Goal: Transaction & Acquisition: Purchase product/service

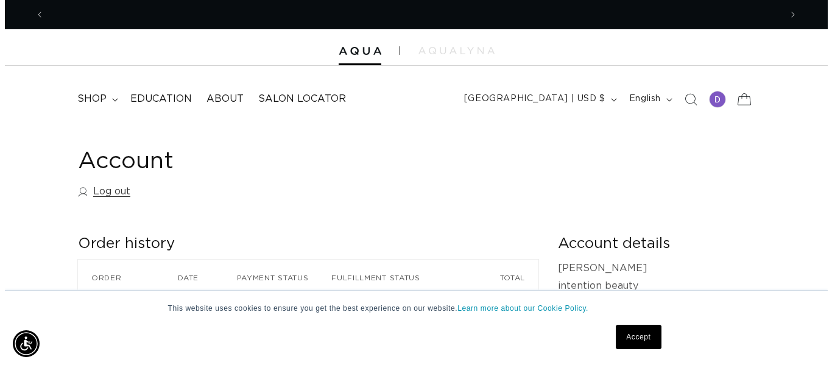
scroll to position [0, 1473]
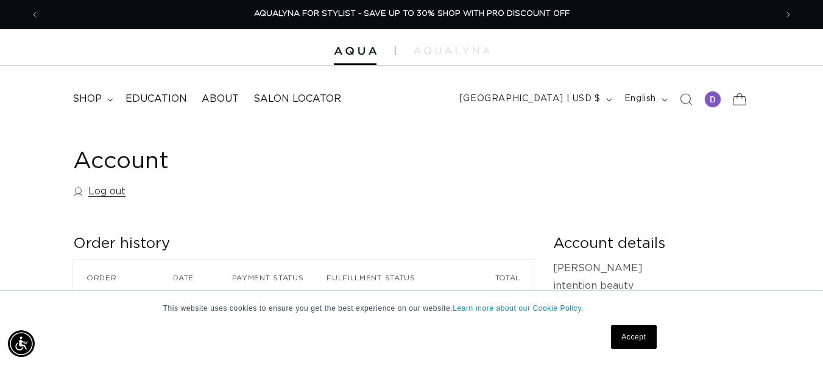
click at [740, 102] on icon at bounding box center [739, 99] width 29 height 29
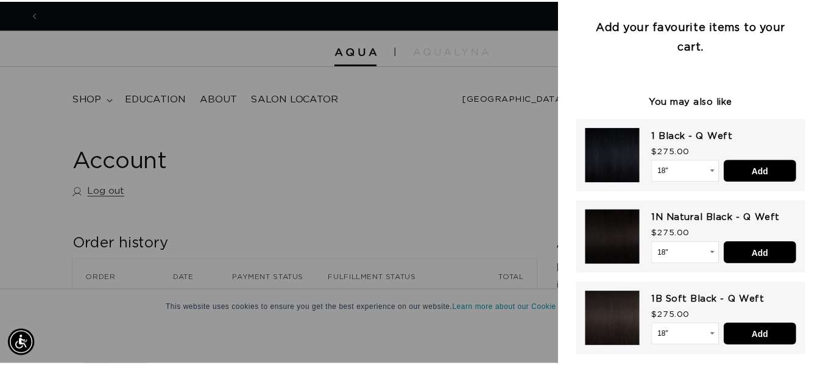
scroll to position [0, 1492]
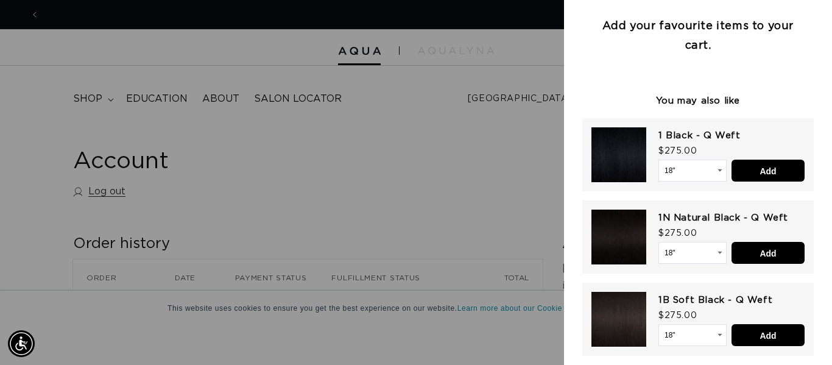
click at [396, 107] on div at bounding box center [416, 182] width 832 height 365
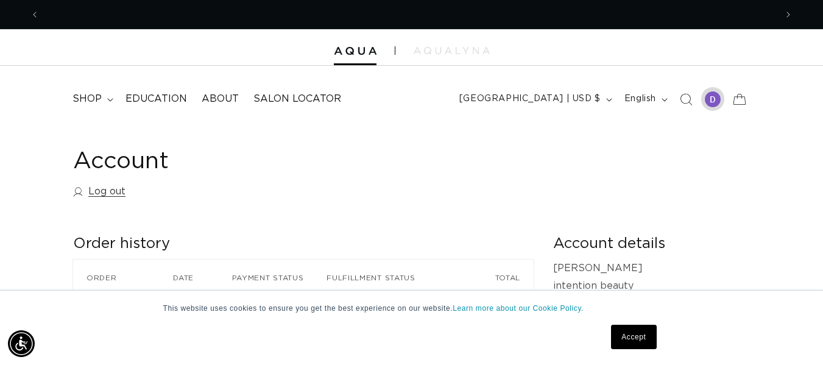
scroll to position [0, 737]
click at [89, 97] on span "shop" at bounding box center [87, 99] width 29 height 13
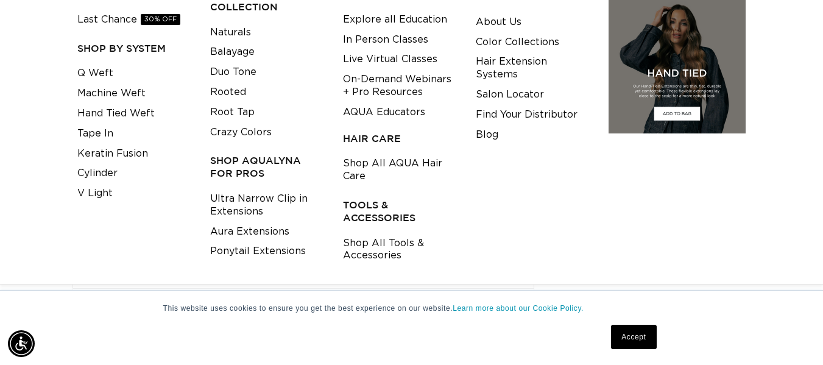
scroll to position [0, 1473]
click at [105, 155] on link "Keratin Fusion" at bounding box center [112, 154] width 71 height 20
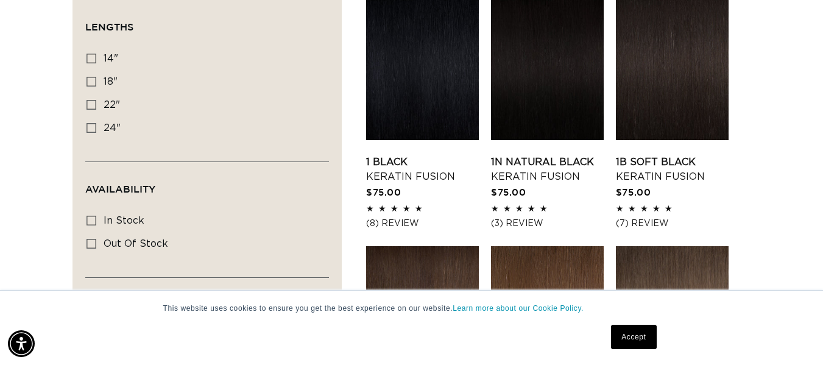
scroll to position [0, 1473]
click at [94, 109] on icon at bounding box center [92, 105] width 10 height 10
click at [94, 109] on input "22" 22" (34 products)" at bounding box center [92, 105] width 10 height 10
checkbox input "true"
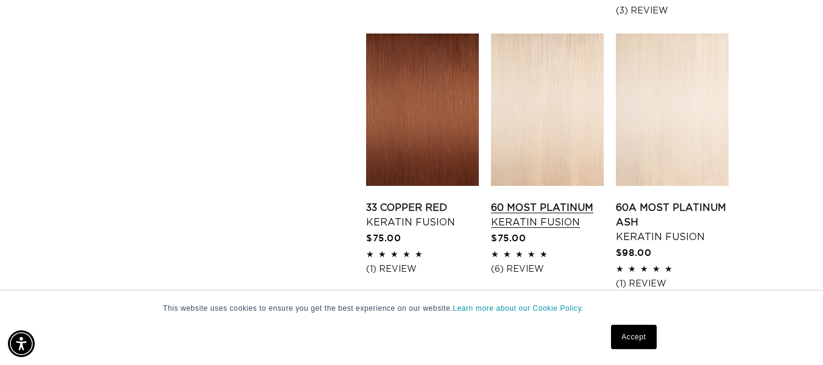
scroll to position [0, 737]
click at [558, 200] on link "60 Most Platinum Keratin Fusion" at bounding box center [547, 214] width 113 height 29
click at [720, 200] on link "60A Most Platinum Ash Keratin Fusion" at bounding box center [672, 222] width 113 height 44
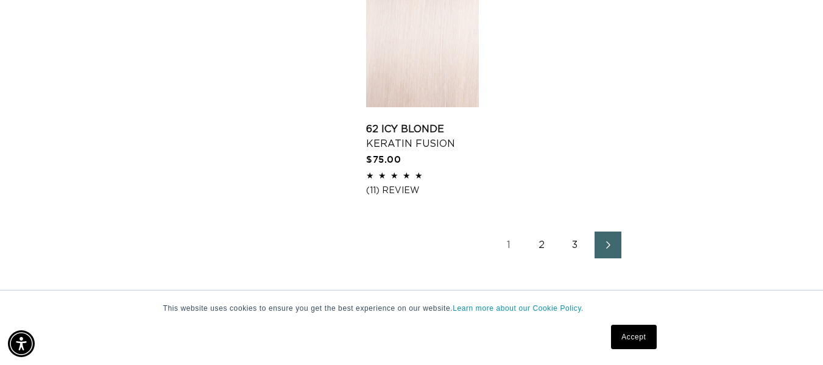
scroll to position [0, 0]
click at [540, 232] on link "2" at bounding box center [542, 245] width 27 height 27
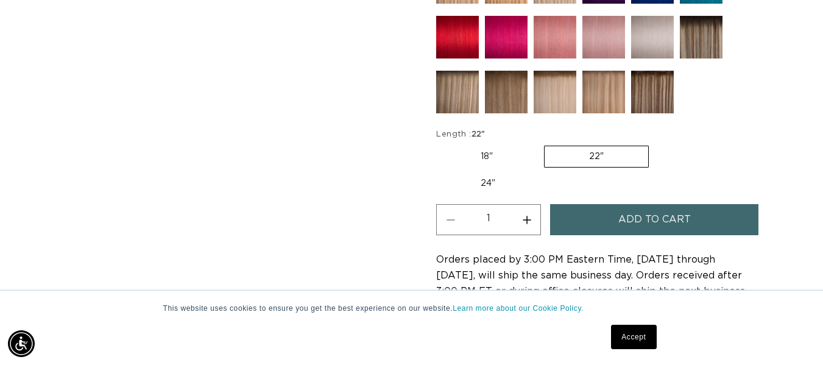
scroll to position [0, 1473]
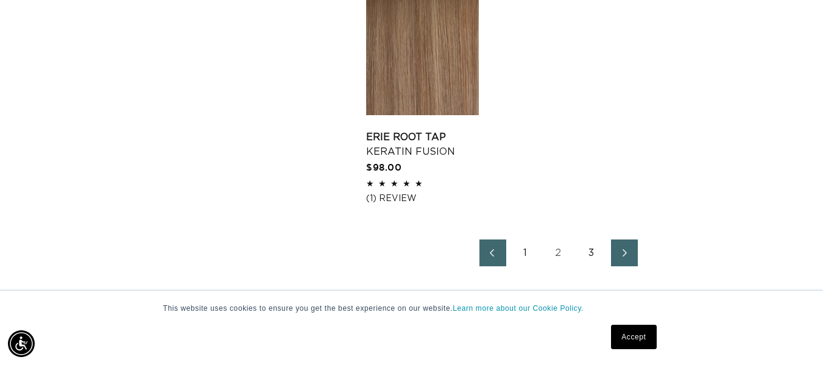
scroll to position [1766, 0]
click at [592, 253] on link "3" at bounding box center [591, 252] width 27 height 27
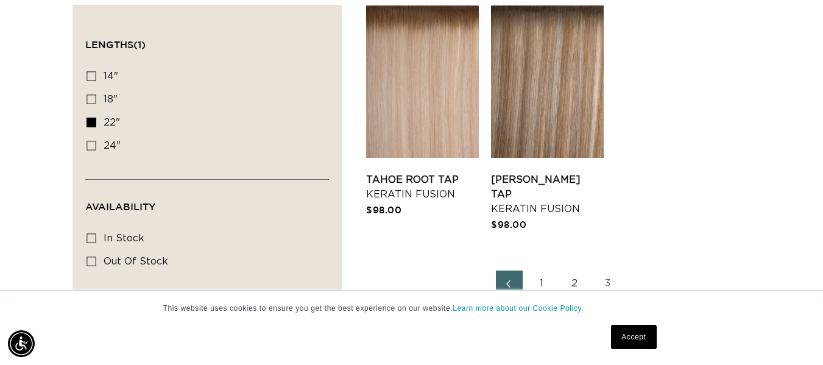
scroll to position [0, 1473]
click at [577, 277] on link "2" at bounding box center [575, 284] width 27 height 27
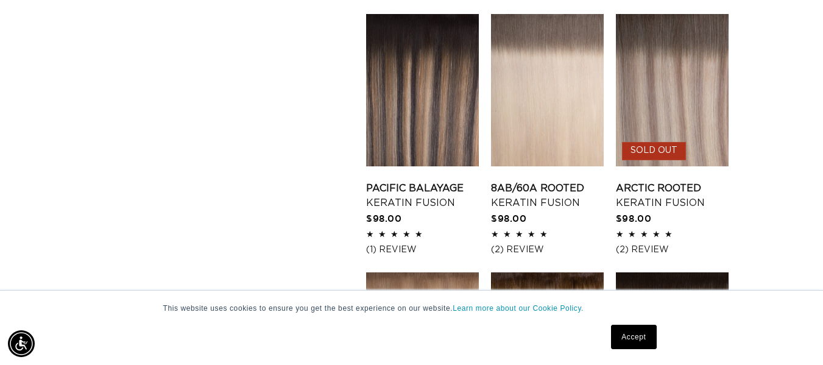
scroll to position [1198, 0]
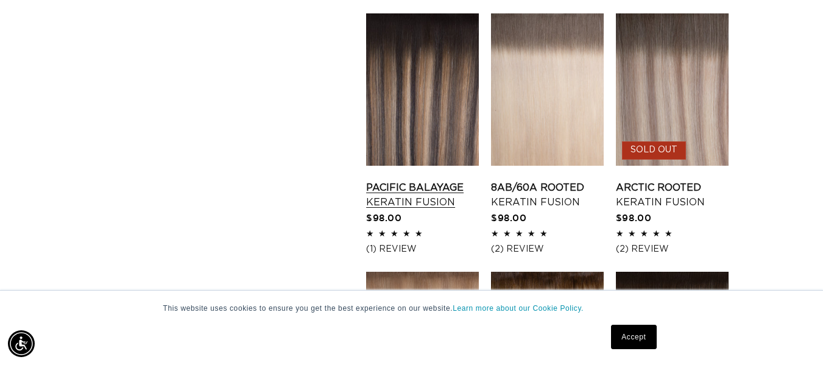
click at [422, 180] on link "Pacific Balayage Keratin Fusion" at bounding box center [422, 194] width 113 height 29
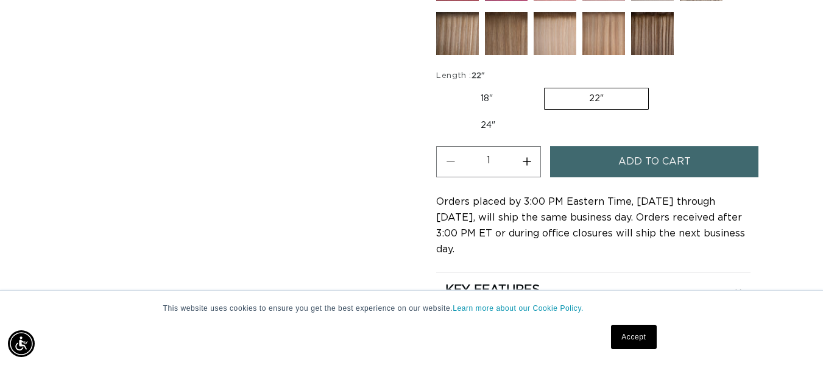
scroll to position [0, 1473]
click at [528, 155] on button "Increase quantity for Pacific Balayage - Keratin Fusion" at bounding box center [526, 161] width 27 height 31
type input "2"
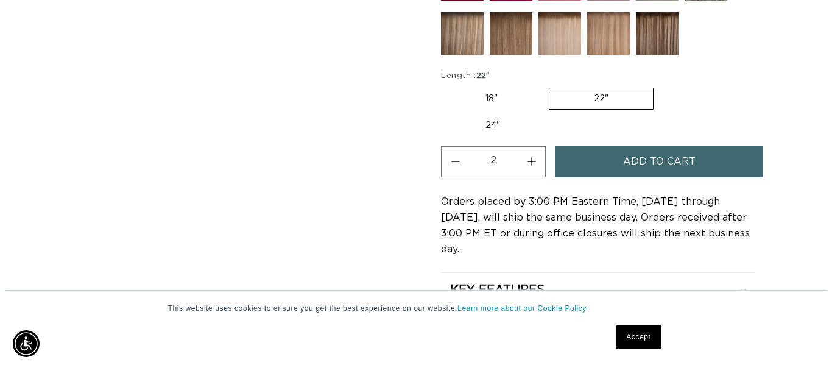
scroll to position [0, 0]
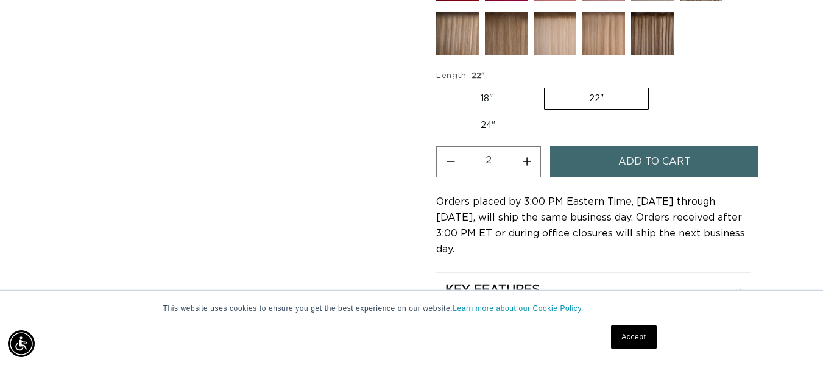
click at [625, 166] on span "Add to cart" at bounding box center [654, 161] width 73 height 31
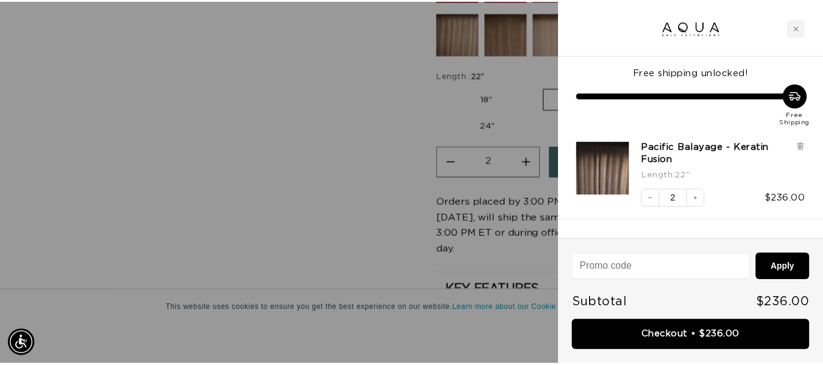
scroll to position [0, 746]
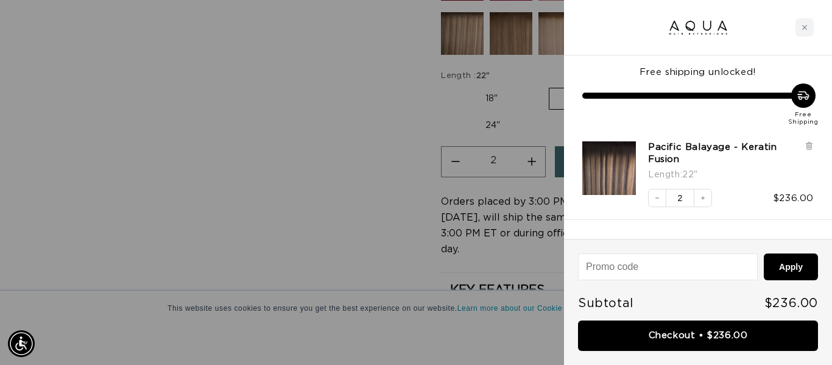
click at [364, 138] on div at bounding box center [416, 182] width 832 height 365
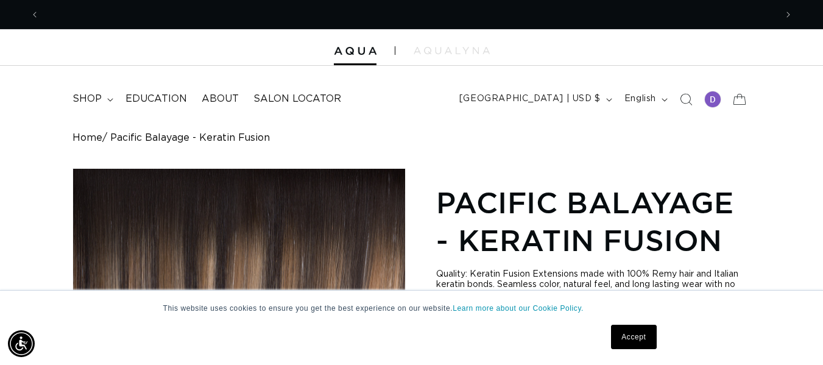
scroll to position [0, 0]
click at [79, 96] on span "shop" at bounding box center [87, 99] width 29 height 13
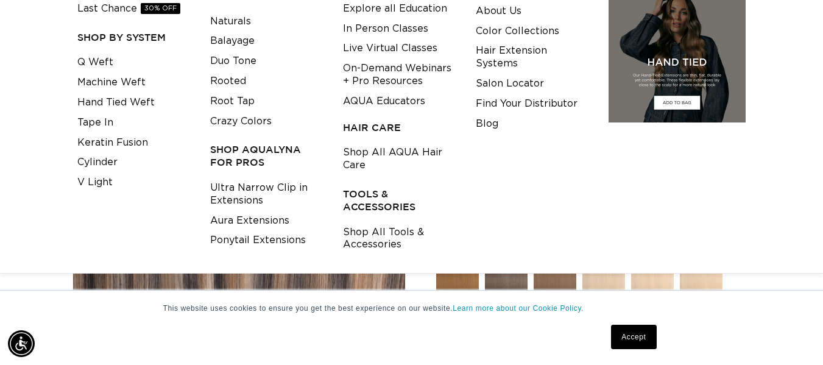
scroll to position [177, 0]
click at [113, 138] on link "Keratin Fusion" at bounding box center [112, 142] width 71 height 20
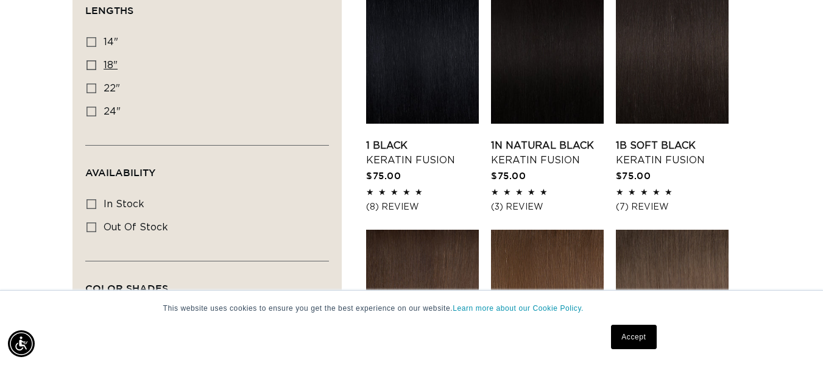
scroll to position [0, 737]
click at [93, 68] on icon at bounding box center [92, 65] width 10 height 10
click at [93, 68] on input "18" 18" (47 products)" at bounding box center [92, 65] width 10 height 10
checkbox input "true"
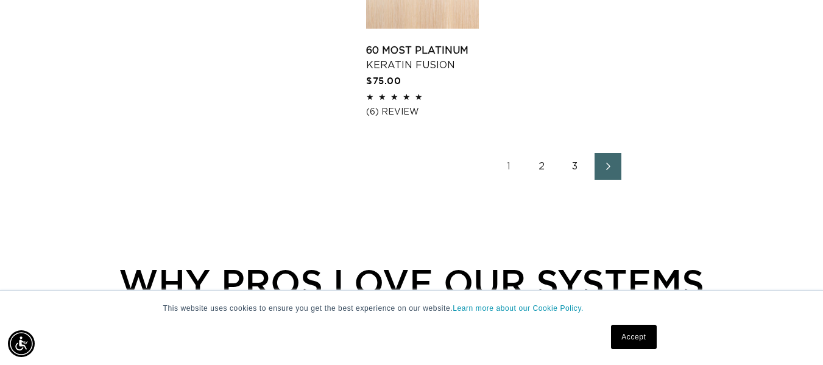
scroll to position [1880, 0]
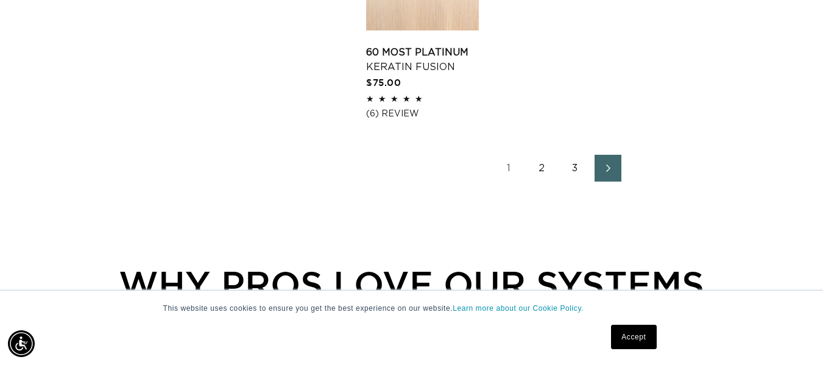
click at [543, 155] on link "2" at bounding box center [542, 168] width 27 height 27
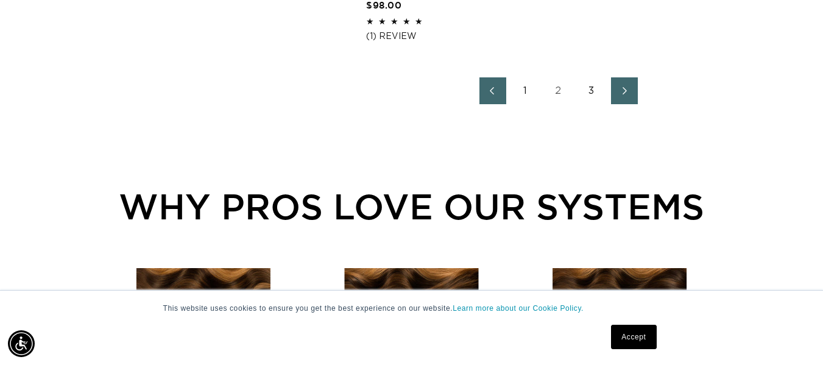
click at [593, 92] on link "3" at bounding box center [591, 90] width 27 height 27
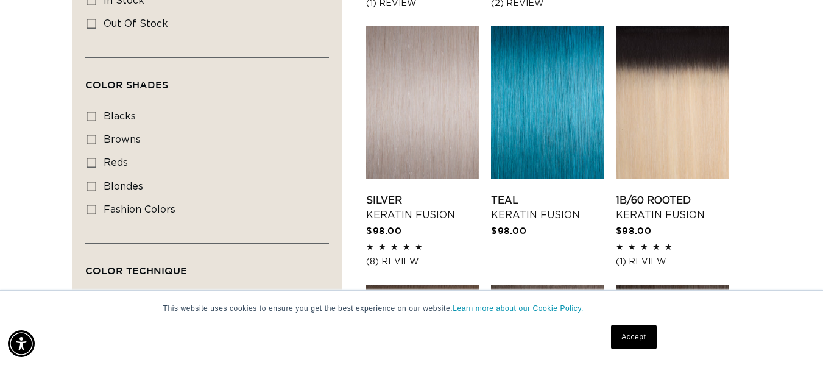
scroll to position [670, 0]
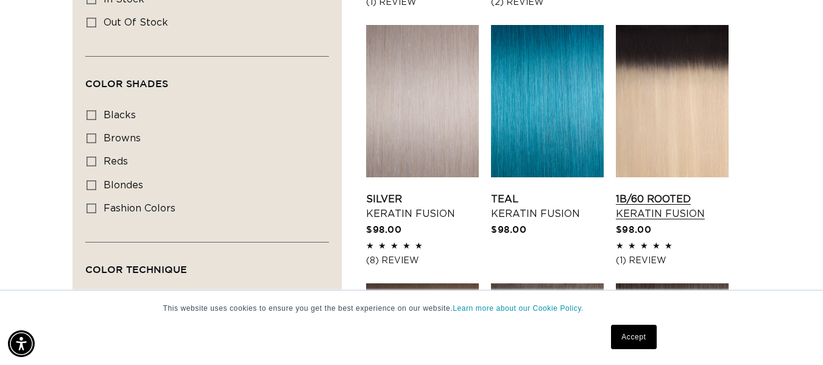
click at [640, 192] on link "1B/60 Rooted Keratin Fusion" at bounding box center [672, 206] width 113 height 29
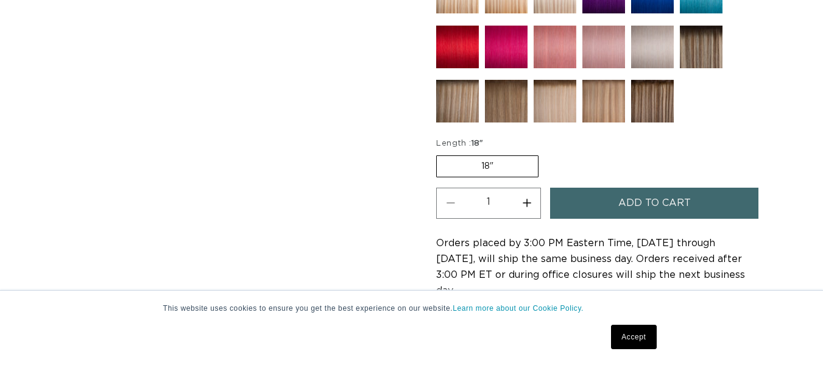
scroll to position [714, 0]
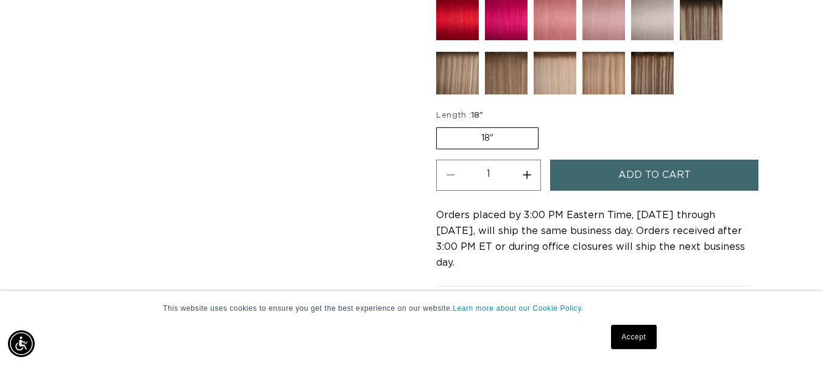
click at [639, 169] on span "Add to cart" at bounding box center [654, 175] width 73 height 31
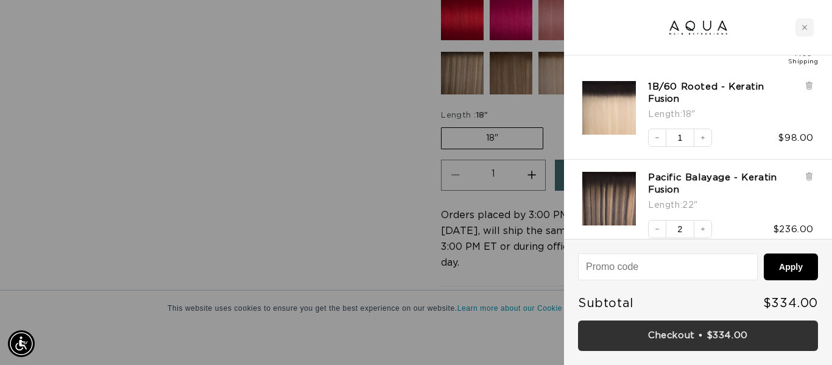
scroll to position [0, 746]
click at [725, 334] on link "Checkout • $334.00" at bounding box center [698, 335] width 240 height 31
